Goal: Task Accomplishment & Management: Complete application form

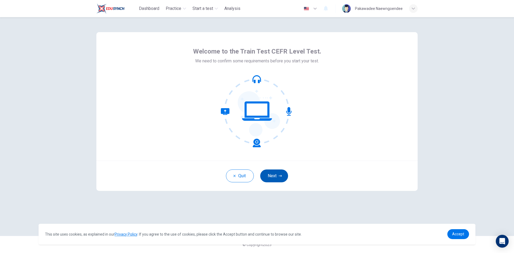
click at [279, 176] on icon "button" at bounding box center [280, 176] width 3 height 2
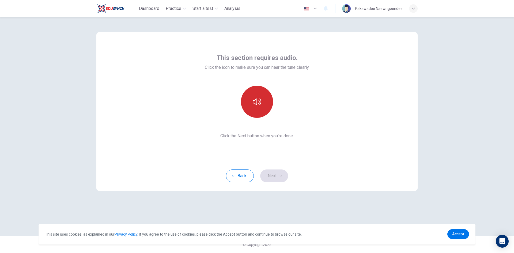
drag, startPoint x: 254, startPoint y: 97, endPoint x: 246, endPoint y: 101, distance: 9.8
click at [254, 97] on button "button" at bounding box center [257, 102] width 32 height 32
drag, startPoint x: 275, startPoint y: 175, endPoint x: 274, endPoint y: 169, distance: 6.0
click at [275, 175] on button "Next" at bounding box center [274, 176] width 28 height 13
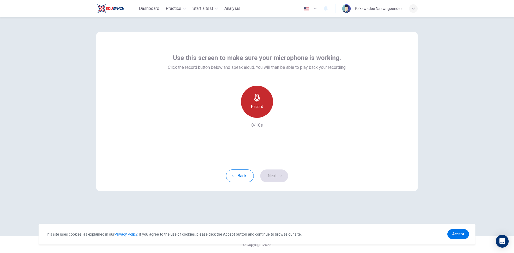
click at [258, 100] on icon "button" at bounding box center [257, 98] width 9 height 9
click at [258, 105] on h6 "Stop" at bounding box center [257, 106] width 8 height 6
click at [282, 113] on icon "button" at bounding box center [281, 113] width 5 height 5
click at [271, 175] on button "Next" at bounding box center [274, 176] width 28 height 13
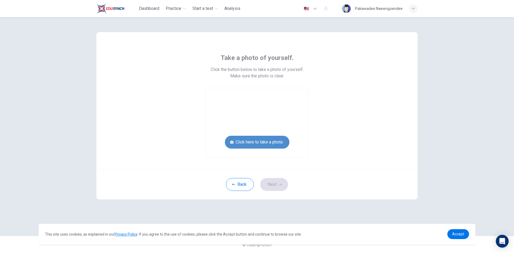
click at [264, 146] on button "Click here to take a photo" at bounding box center [257, 142] width 65 height 13
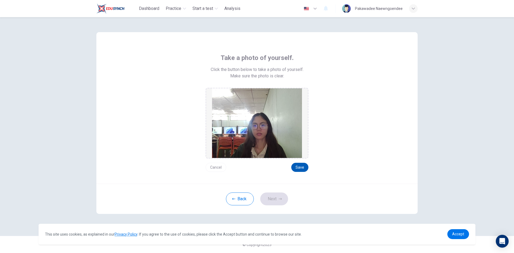
click at [297, 167] on button "Save" at bounding box center [299, 167] width 17 height 9
click at [272, 201] on button "Next" at bounding box center [274, 199] width 28 height 13
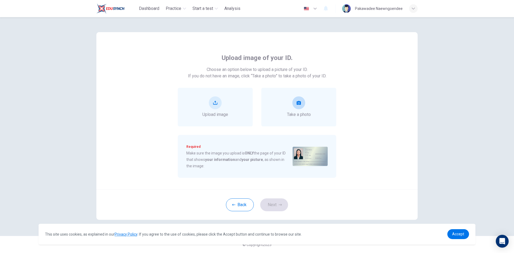
click at [307, 101] on div "Take a photo" at bounding box center [299, 106] width 24 height 21
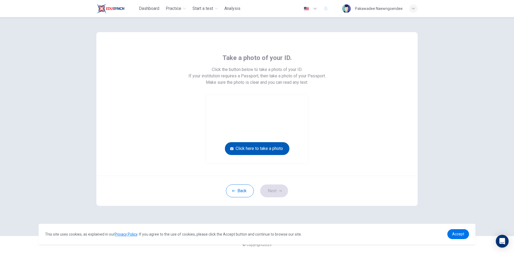
click at [269, 152] on button "Click here to take a photo" at bounding box center [257, 148] width 65 height 13
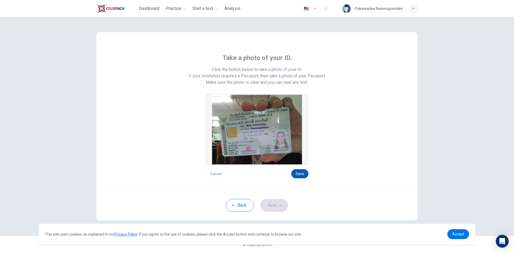
click at [300, 177] on button "Save" at bounding box center [299, 173] width 17 height 9
click at [275, 208] on button "Next" at bounding box center [274, 205] width 28 height 13
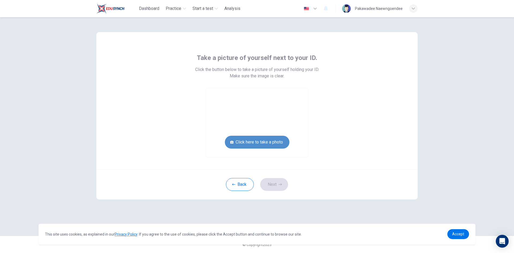
click at [273, 146] on button "Click here to take a photo" at bounding box center [257, 142] width 65 height 13
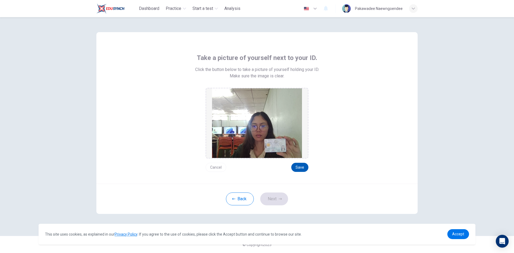
click at [303, 170] on button "Save" at bounding box center [299, 167] width 17 height 9
click at [222, 169] on button "Cancel" at bounding box center [216, 167] width 21 height 9
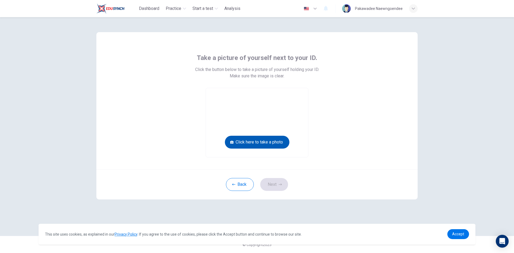
click at [282, 143] on button "Click here to take a photo" at bounding box center [257, 142] width 65 height 13
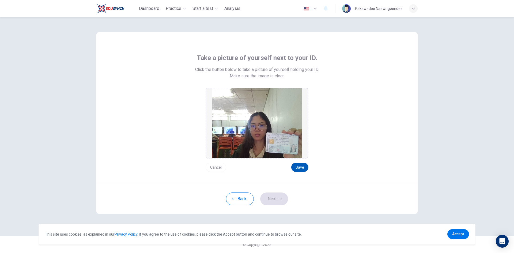
click at [299, 168] on button "Save" at bounding box center [299, 167] width 17 height 9
click at [281, 199] on icon "button" at bounding box center [280, 199] width 3 height 2
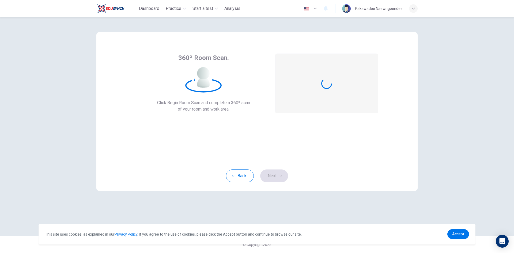
click at [410, 12] on div "Pakawadee Naewngoendee" at bounding box center [380, 8] width 76 height 9
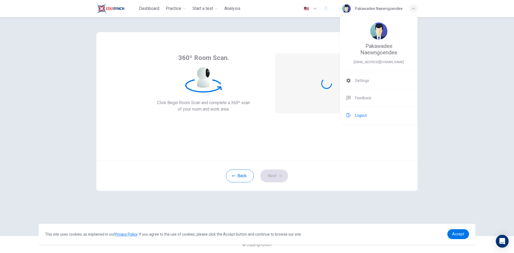
click at [369, 113] on li "Logout" at bounding box center [379, 115] width 78 height 17
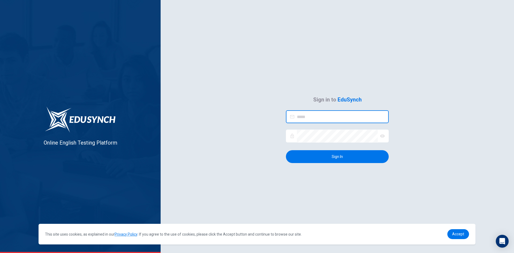
click at [341, 122] on input "email" at bounding box center [343, 116] width 92 height 13
